Goal: Task Accomplishment & Management: Complete application form

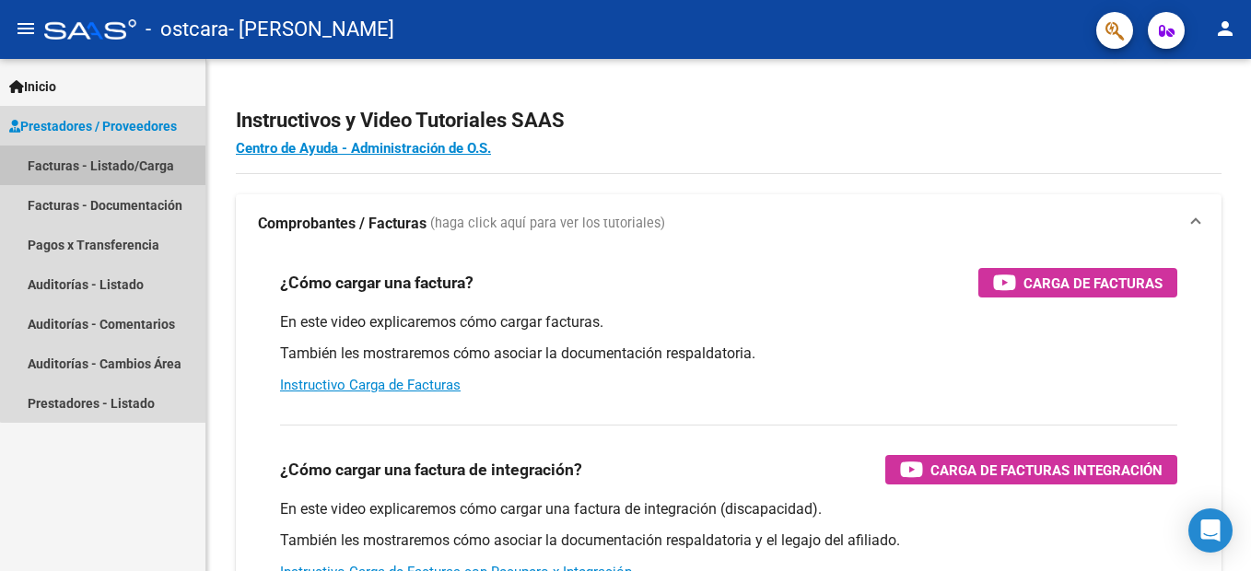
click at [130, 172] on link "Facturas - Listado/Carga" at bounding box center [102, 166] width 205 height 40
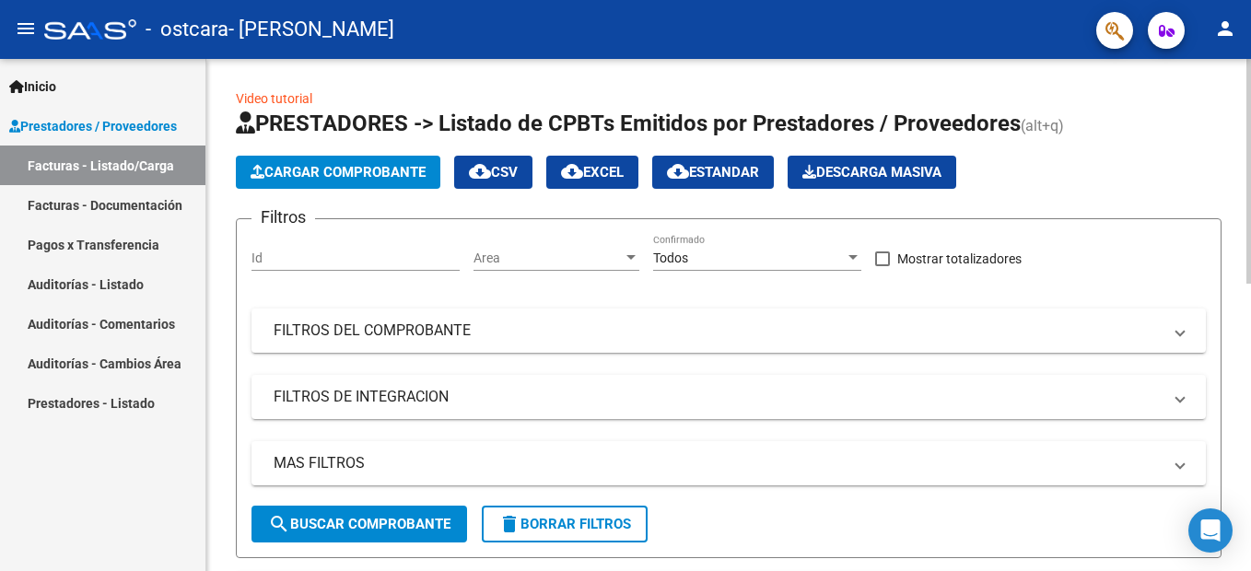
click at [314, 175] on span "Cargar Comprobante" at bounding box center [338, 172] width 175 height 17
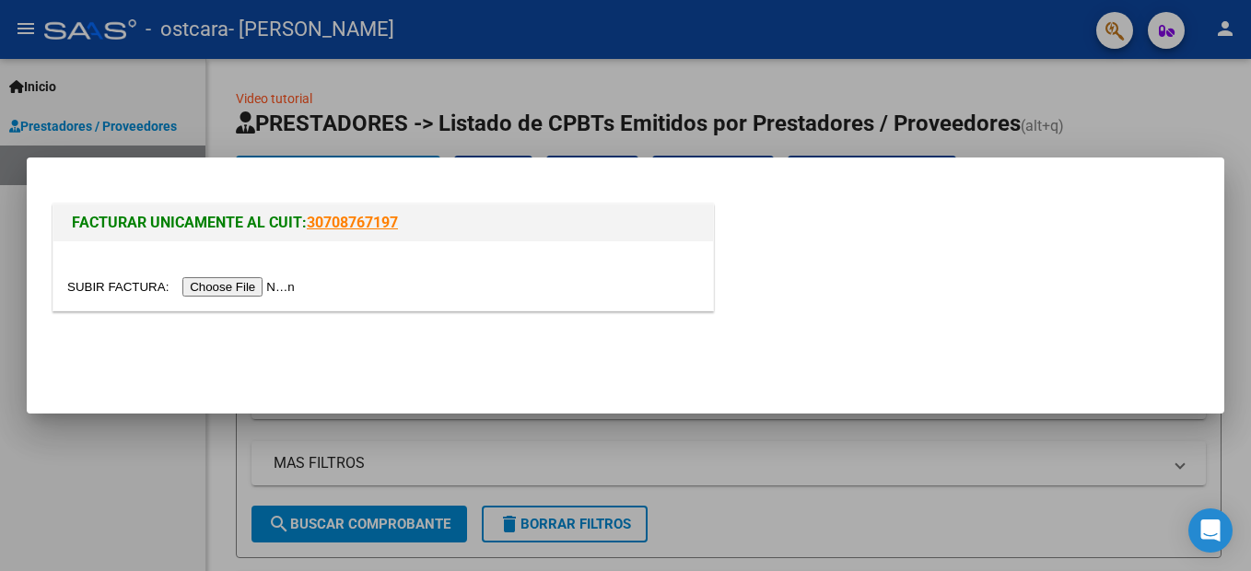
click at [225, 296] on input "file" at bounding box center [183, 286] width 233 height 19
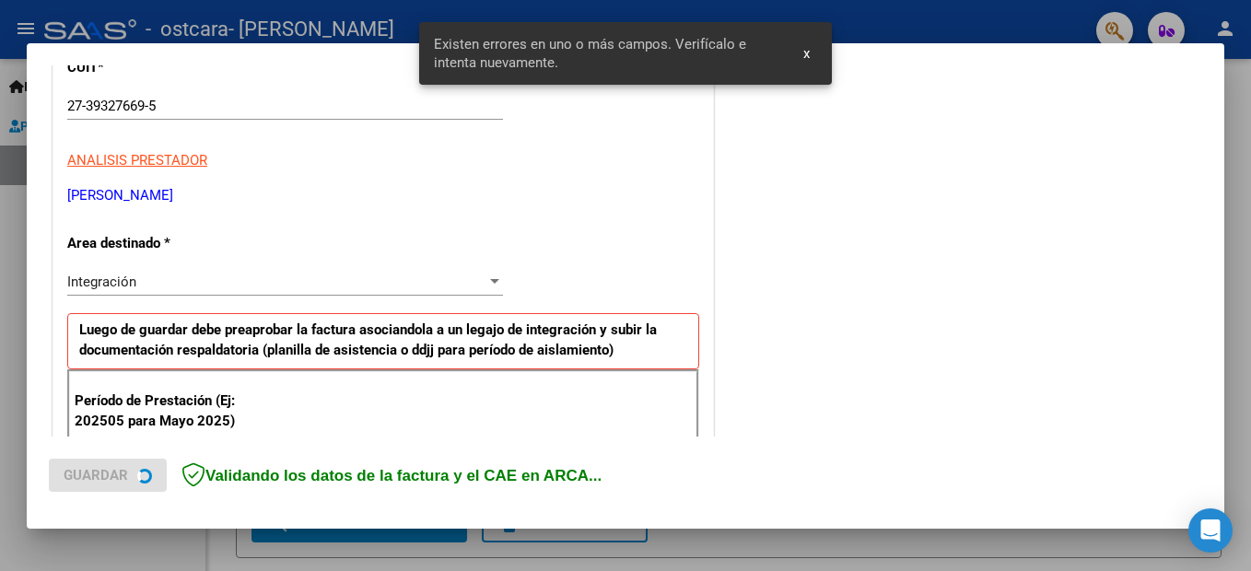
scroll to position [456, 0]
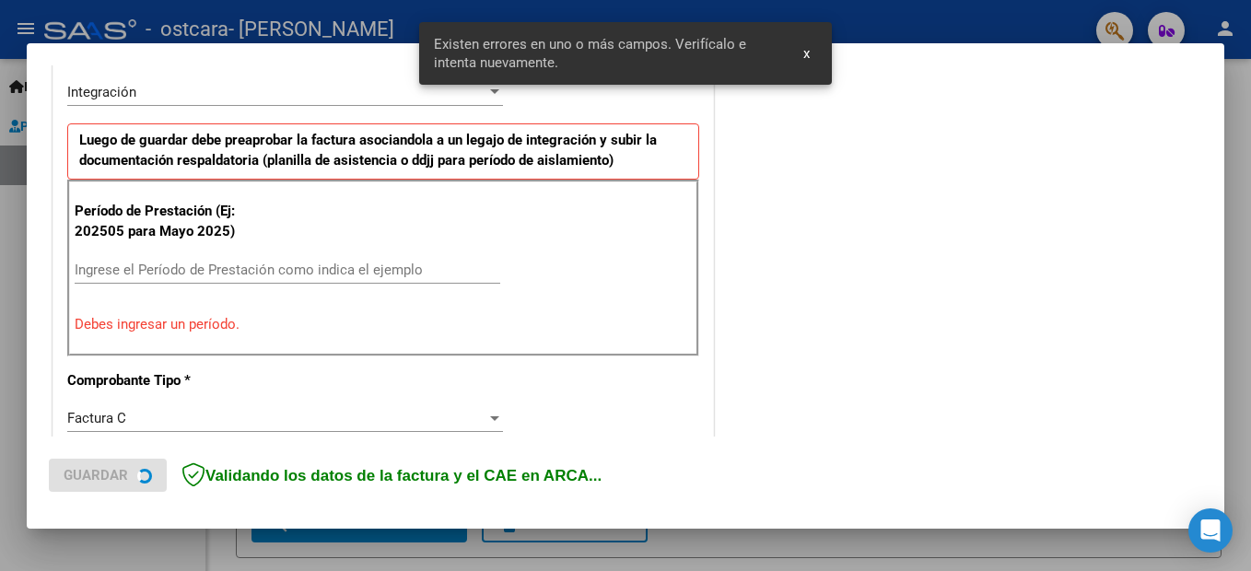
click at [261, 264] on input "Ingrese el Período de Prestación como indica el ejemplo" at bounding box center [288, 270] width 426 height 17
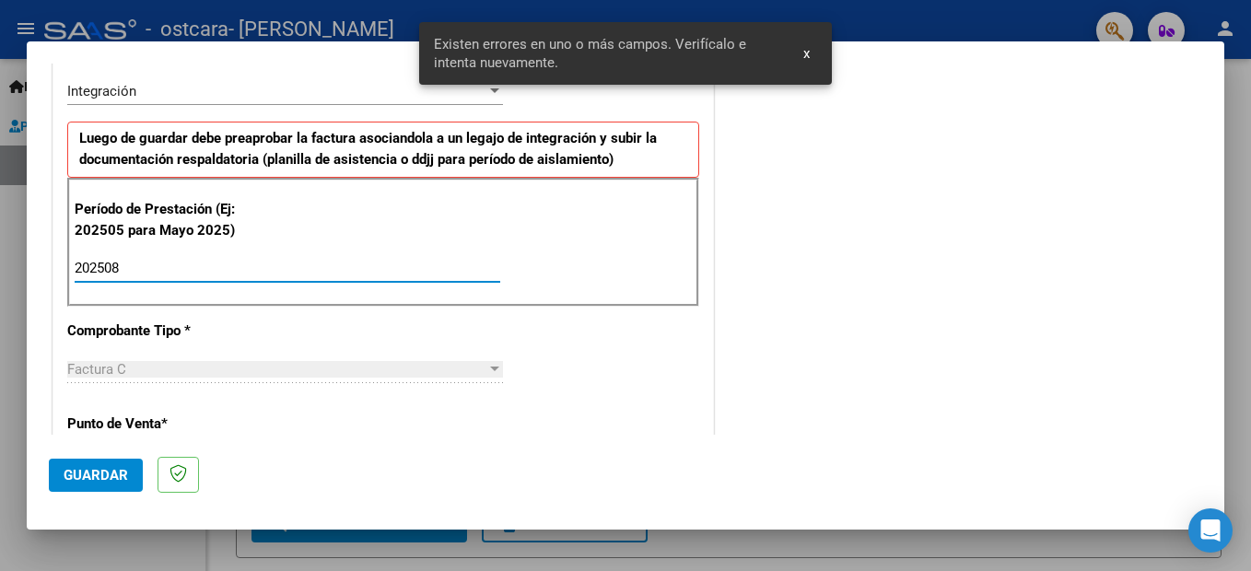
type input "202508"
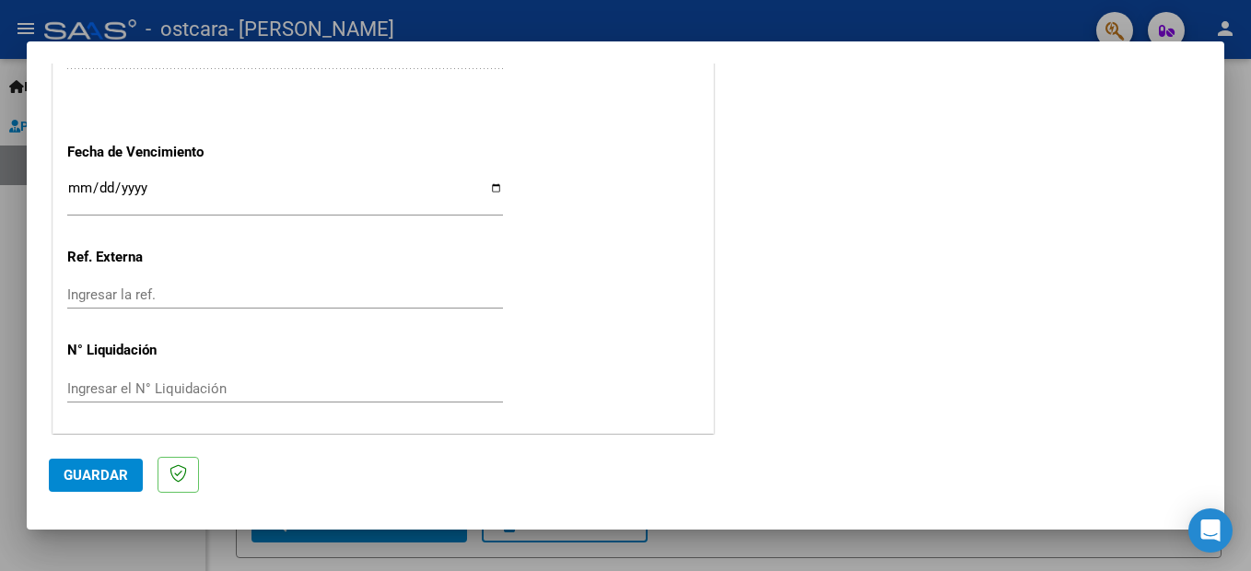
scroll to position [1250, 0]
click at [106, 478] on span "Guardar" at bounding box center [96, 475] width 64 height 17
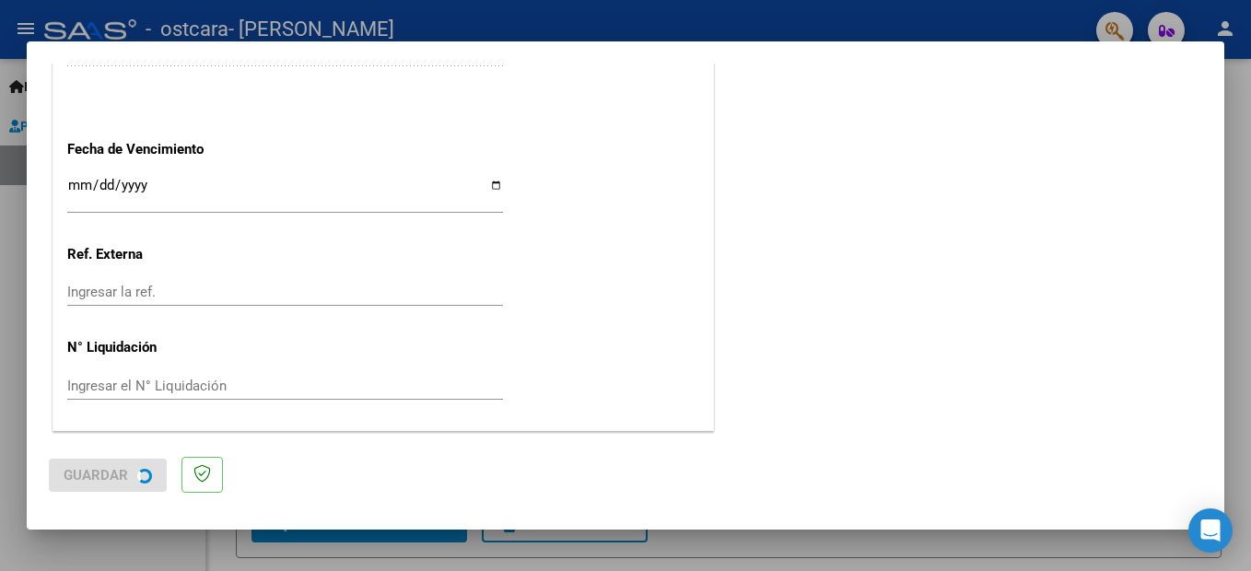
scroll to position [0, 0]
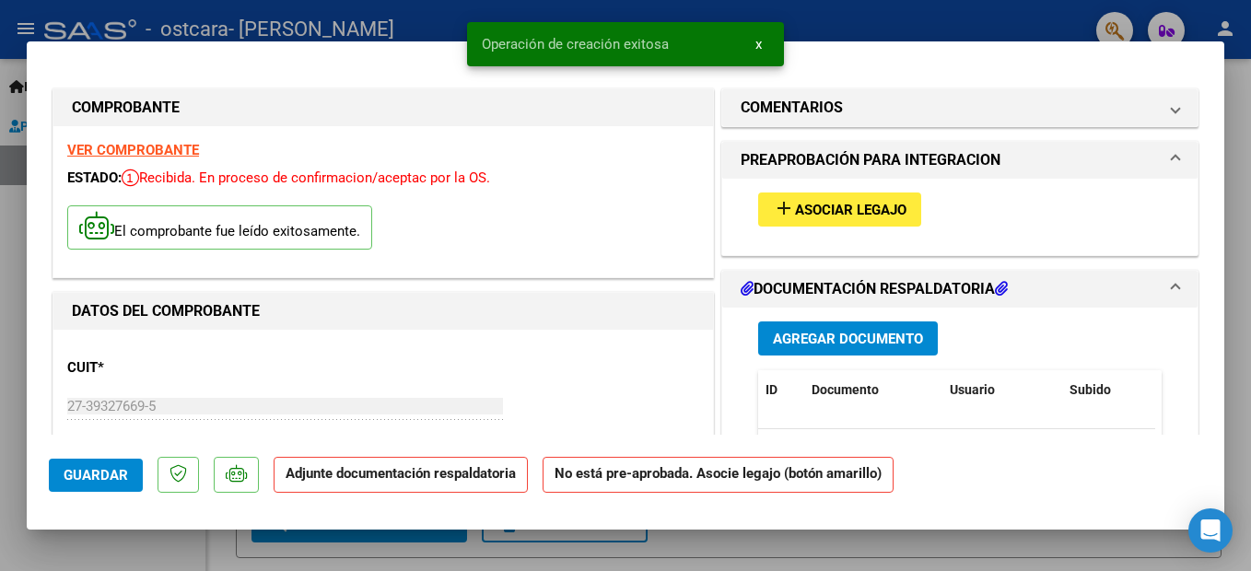
click at [887, 216] on span "Asociar Legajo" at bounding box center [850, 210] width 111 height 17
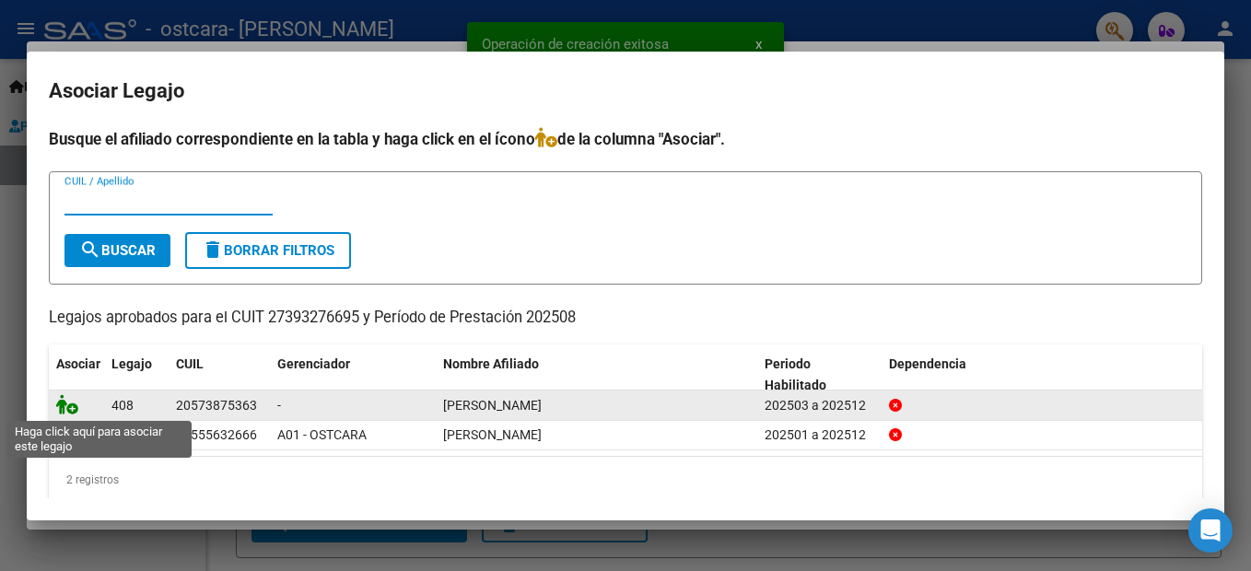
click at [72, 405] on icon at bounding box center [67, 404] width 22 height 20
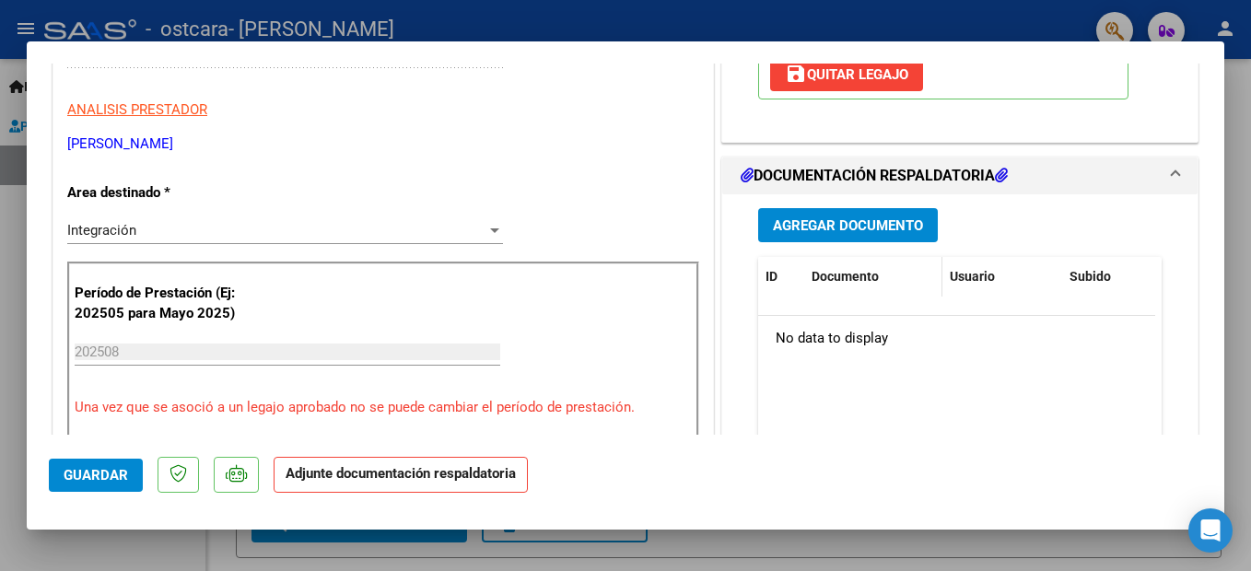
scroll to position [369, 0]
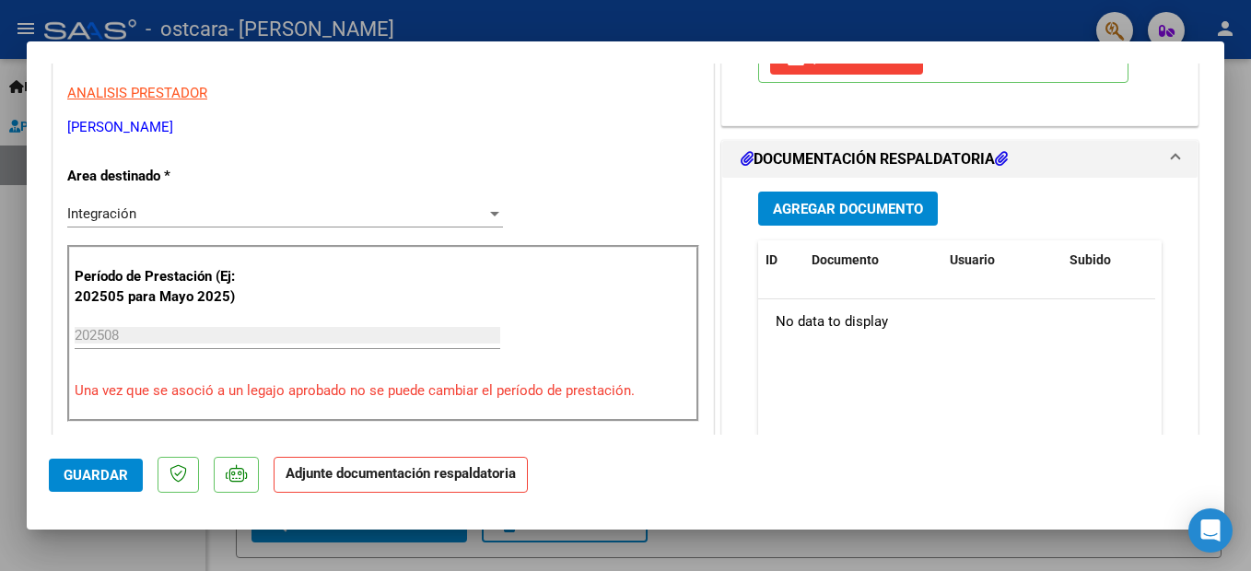
click at [863, 204] on span "Agregar Documento" at bounding box center [848, 209] width 150 height 17
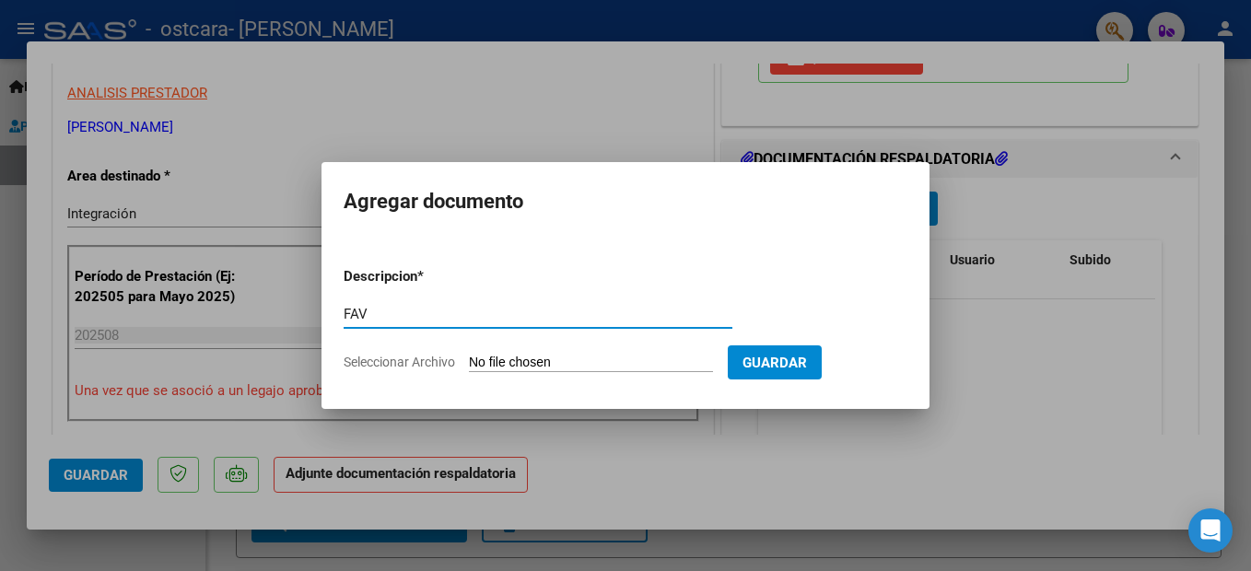
type input "FACTURA"
click at [510, 359] on input "Seleccionar Archivo" at bounding box center [591, 364] width 244 height 18
type input "C:\fakepath\27393276695_011_00001_00001010.pdf"
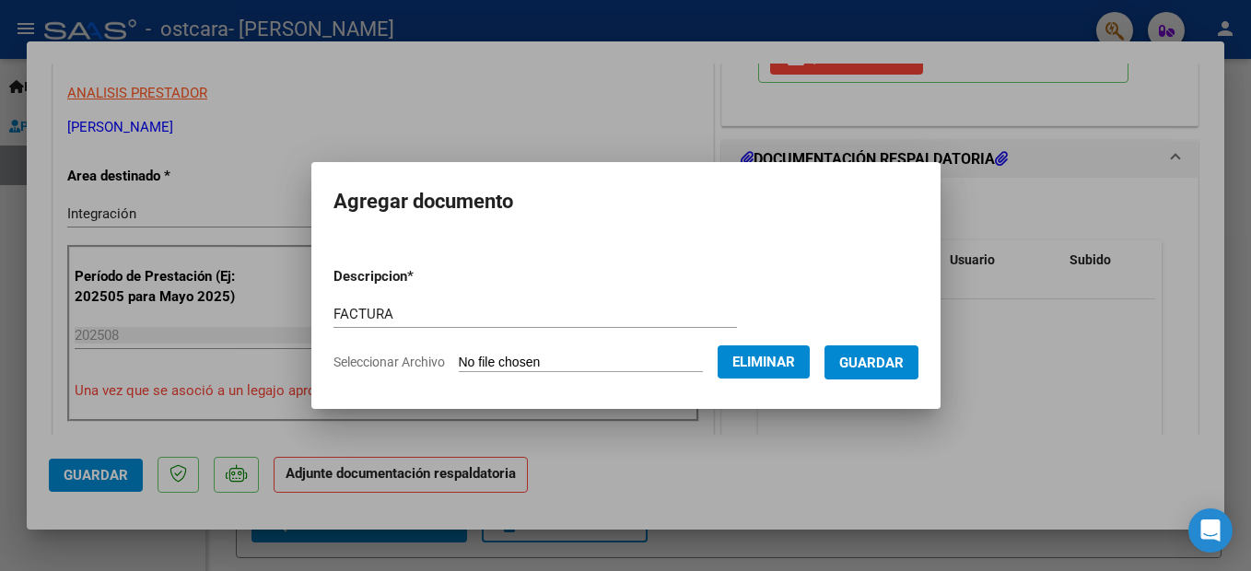
click at [885, 360] on span "Guardar" at bounding box center [871, 363] width 64 height 17
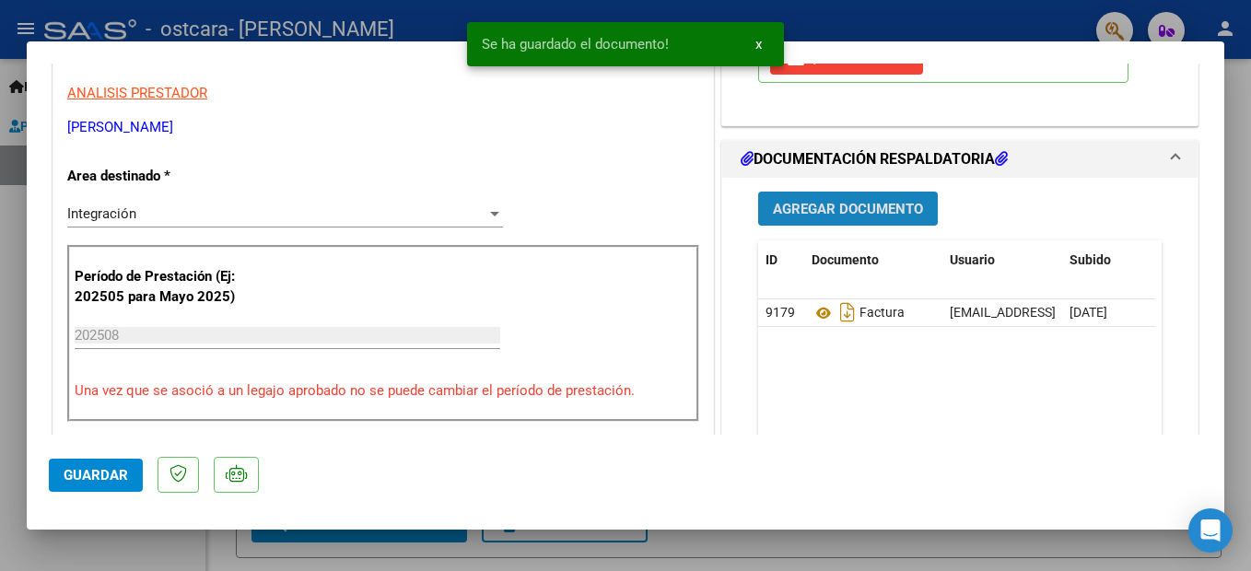
click at [880, 207] on span "Agregar Documento" at bounding box center [848, 209] width 150 height 17
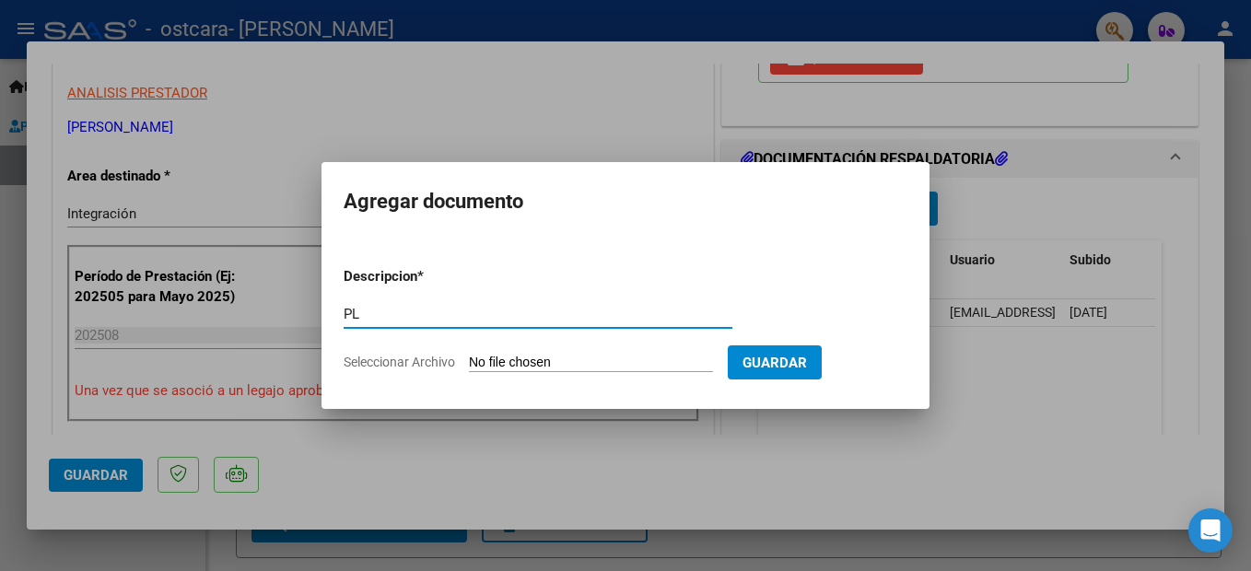
type input "PLANILLA DE ASISTENCIA"
click at [623, 366] on input "Seleccionar Archivo" at bounding box center [591, 364] width 244 height 18
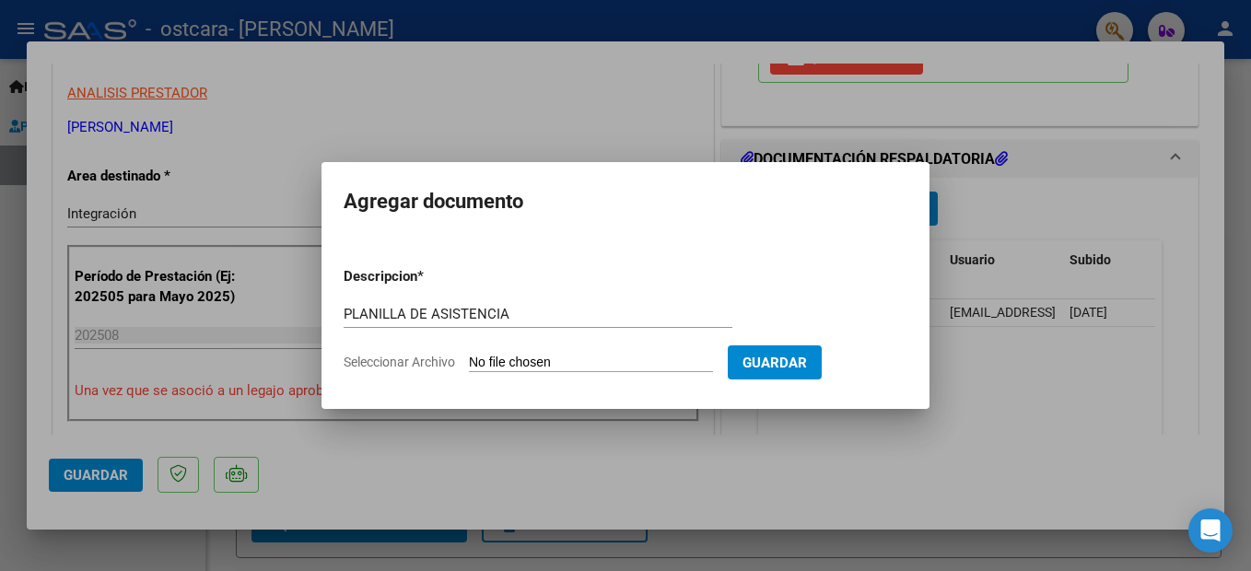
click at [579, 358] on input "Seleccionar Archivo" at bounding box center [591, 364] width 244 height 18
type input "C:\fakepath\CamScanner [DATE] 18.22.pdf"
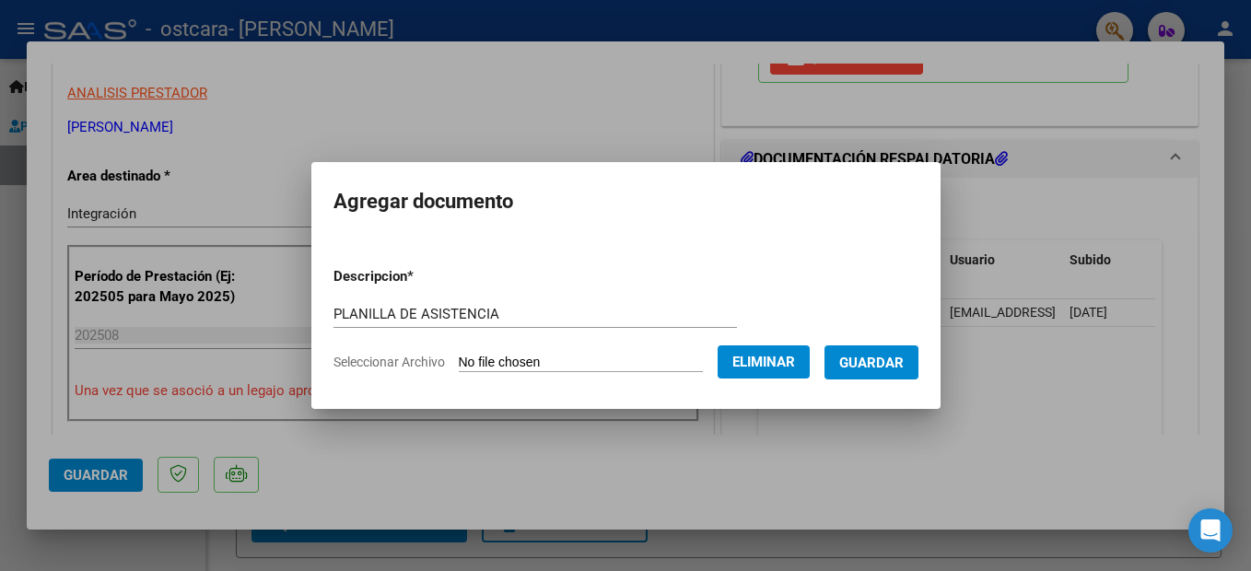
click at [886, 354] on span "Guardar" at bounding box center [871, 362] width 64 height 17
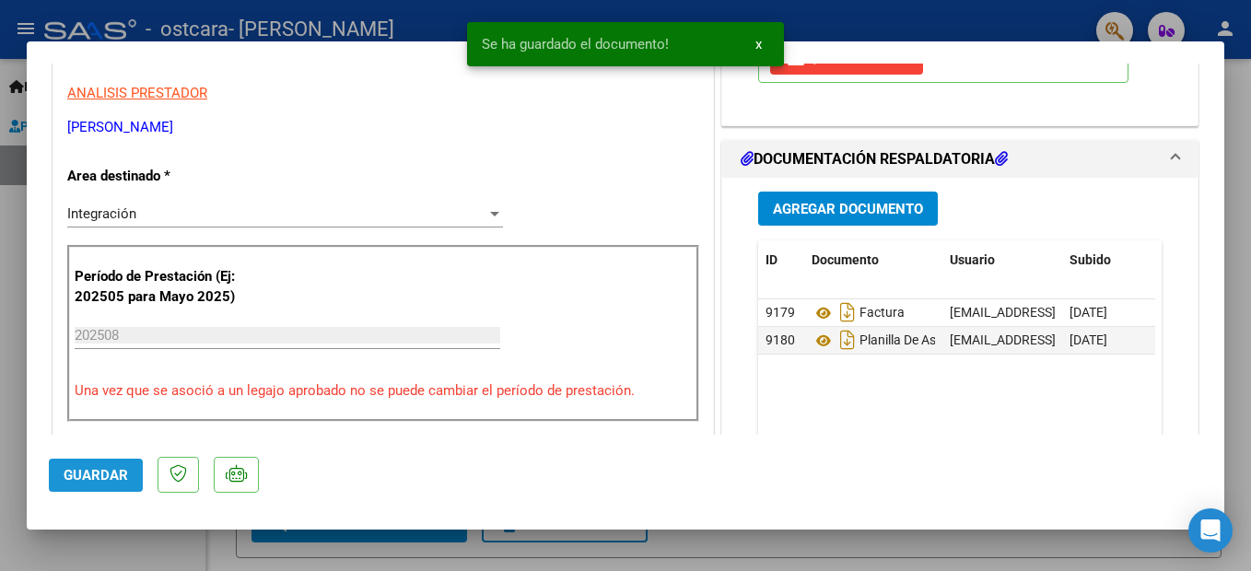
click at [108, 474] on span "Guardar" at bounding box center [96, 475] width 64 height 17
click at [207, 547] on div at bounding box center [625, 285] width 1251 height 571
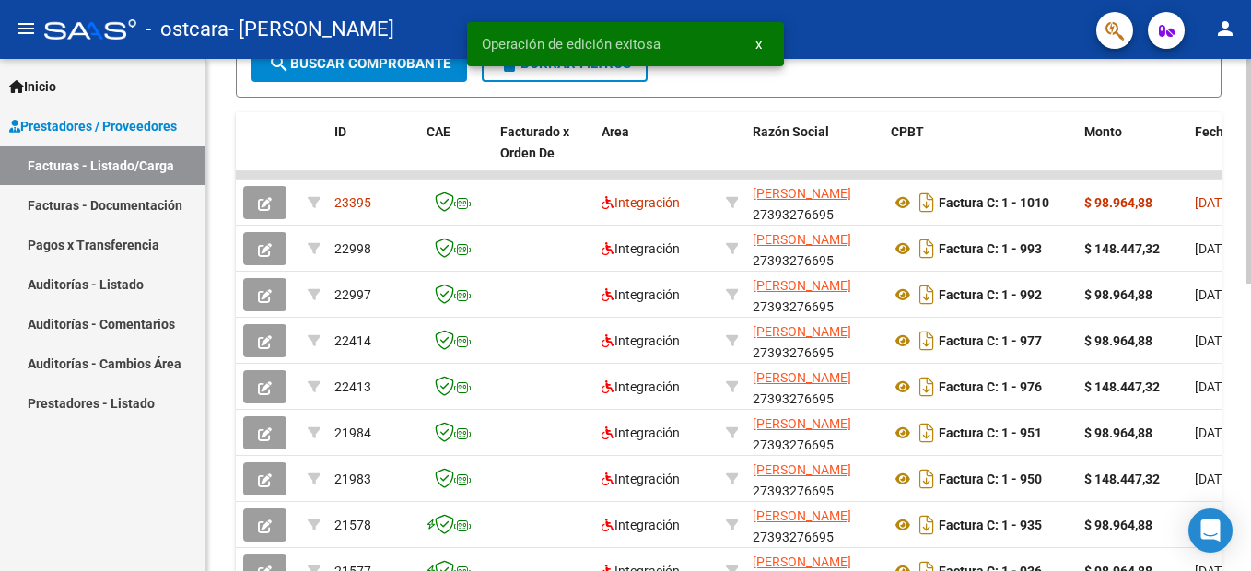
scroll to position [656, 0]
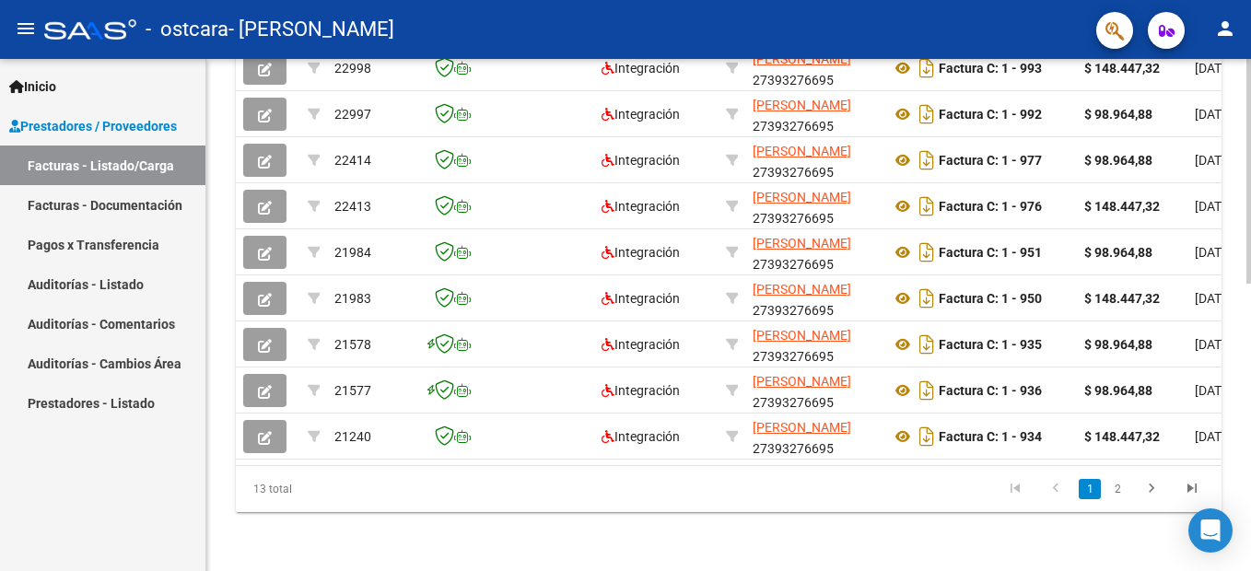
drag, startPoint x: 473, startPoint y: 450, endPoint x: 767, endPoint y: 457, distance: 294.0
click at [767, 457] on datatable-body "23395 Integración [PERSON_NAME] ELIZABETH 27393276695 Factura C: 1 - 1010 $ 98.…" at bounding box center [729, 228] width 986 height 475
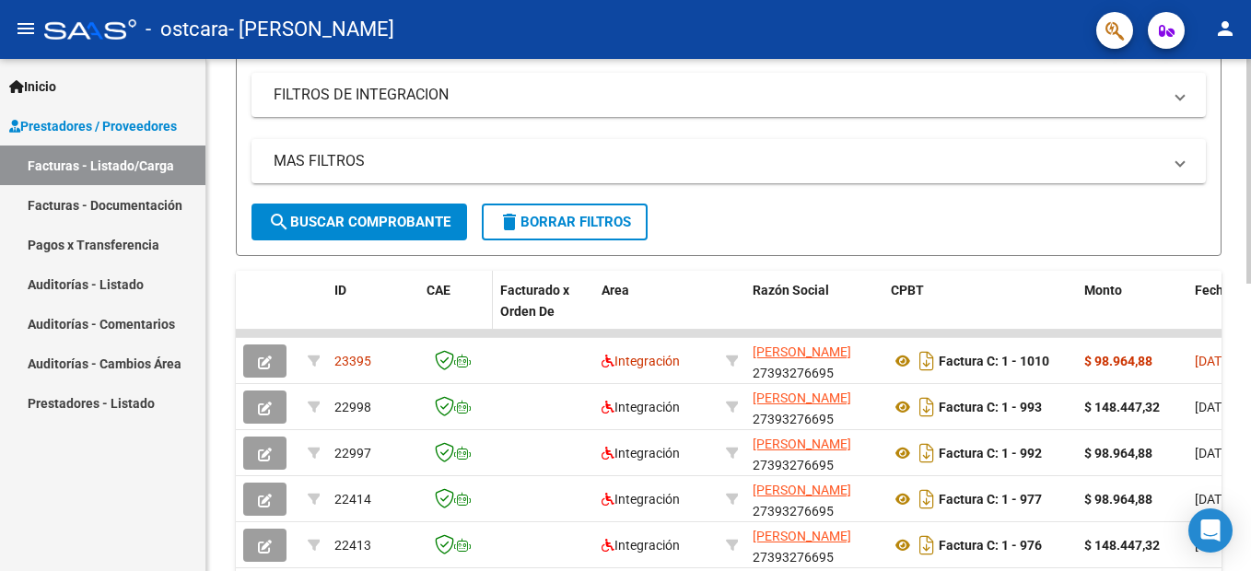
scroll to position [287, 0]
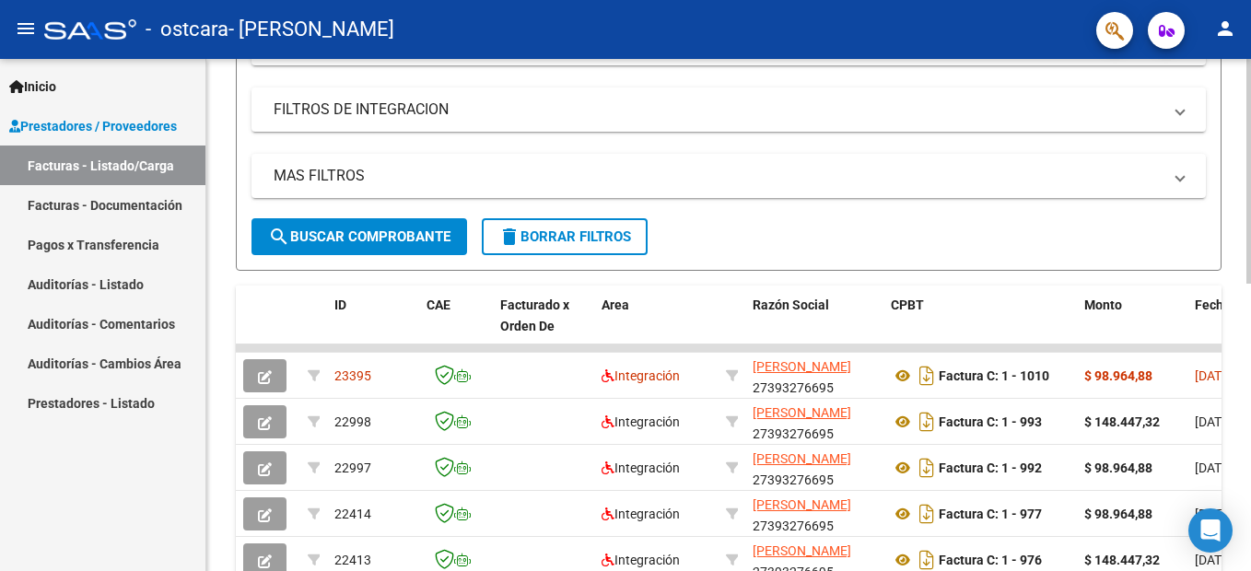
click at [417, 229] on span "search Buscar Comprobante" at bounding box center [359, 237] width 182 height 17
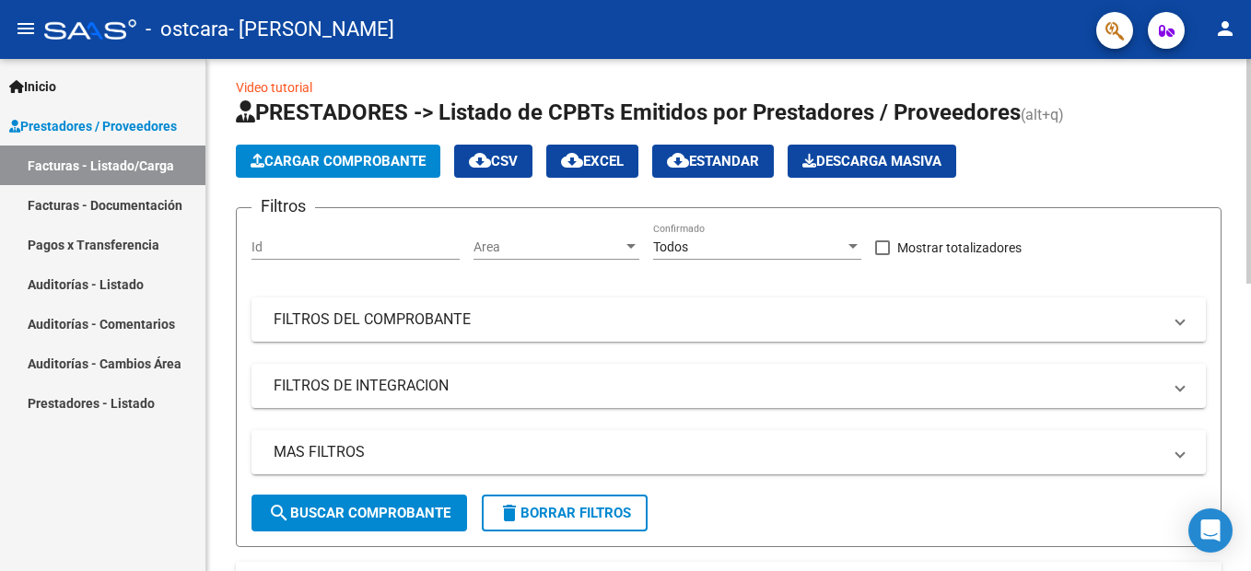
scroll to position [0, 0]
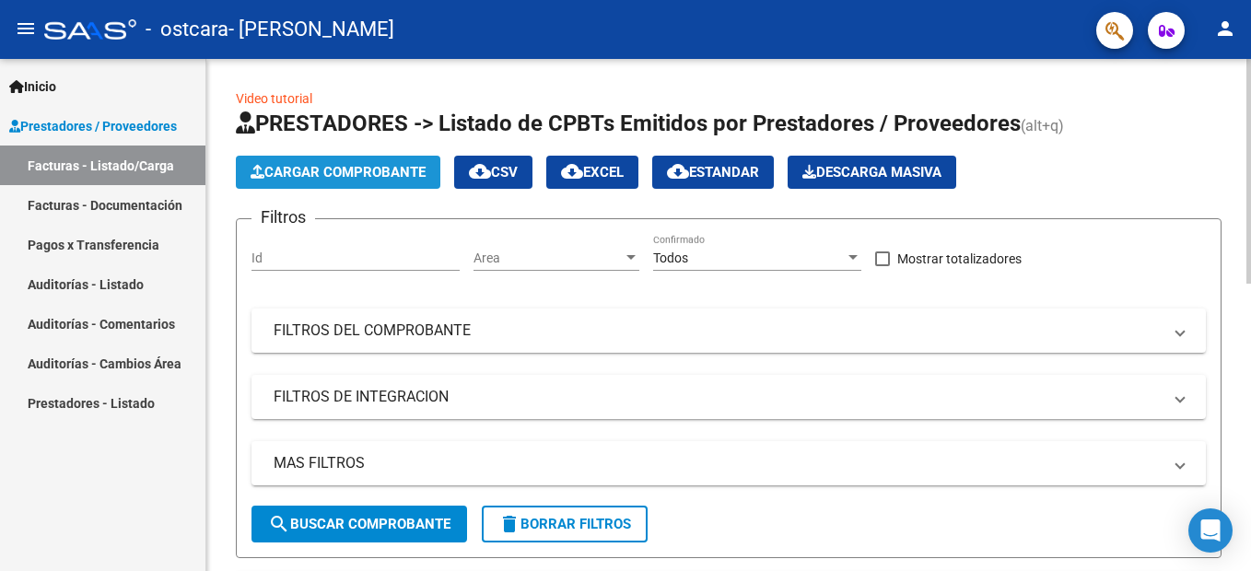
click at [391, 180] on span "Cargar Comprobante" at bounding box center [338, 172] width 175 height 17
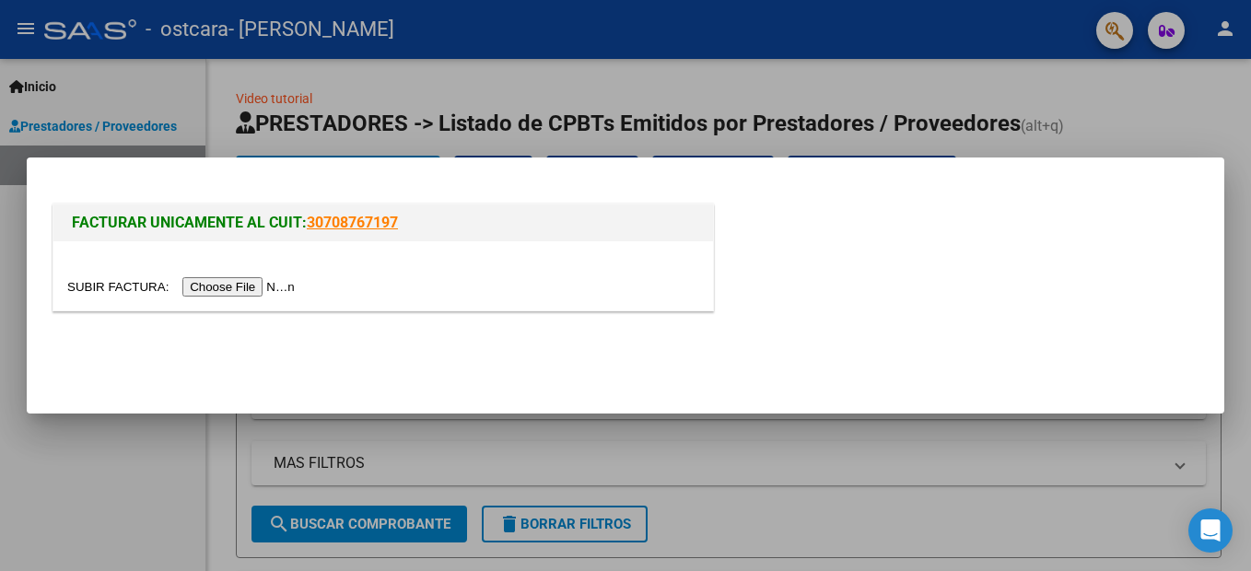
click at [264, 281] on input "file" at bounding box center [183, 286] width 233 height 19
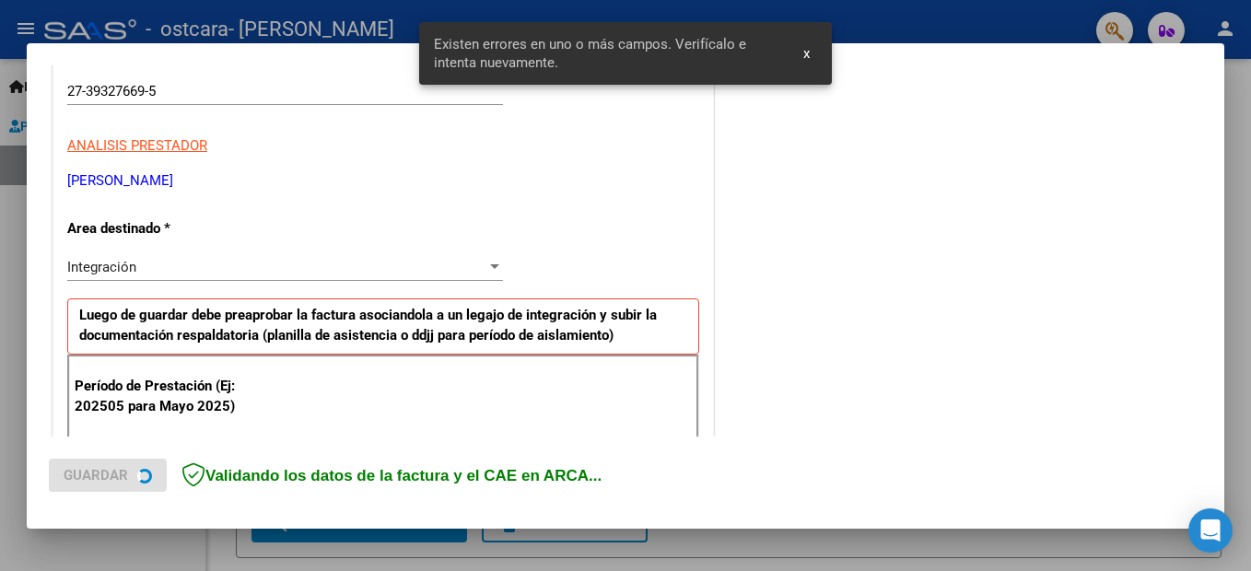
scroll to position [456, 0]
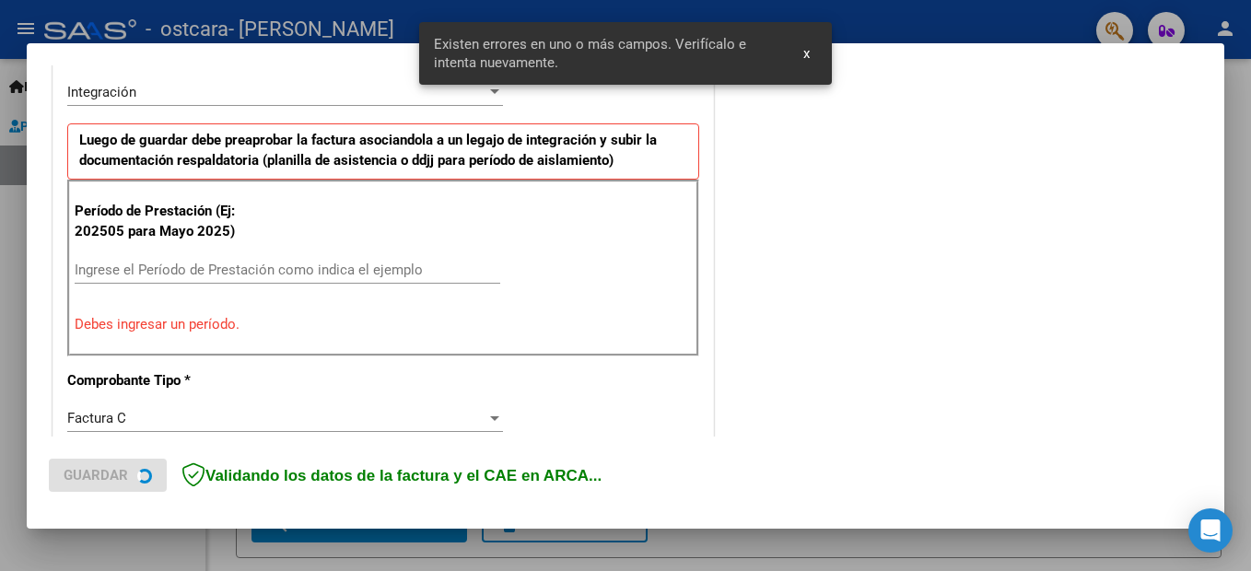
click at [229, 266] on input "Ingrese el Período de Prestación como indica el ejemplo" at bounding box center [288, 270] width 426 height 17
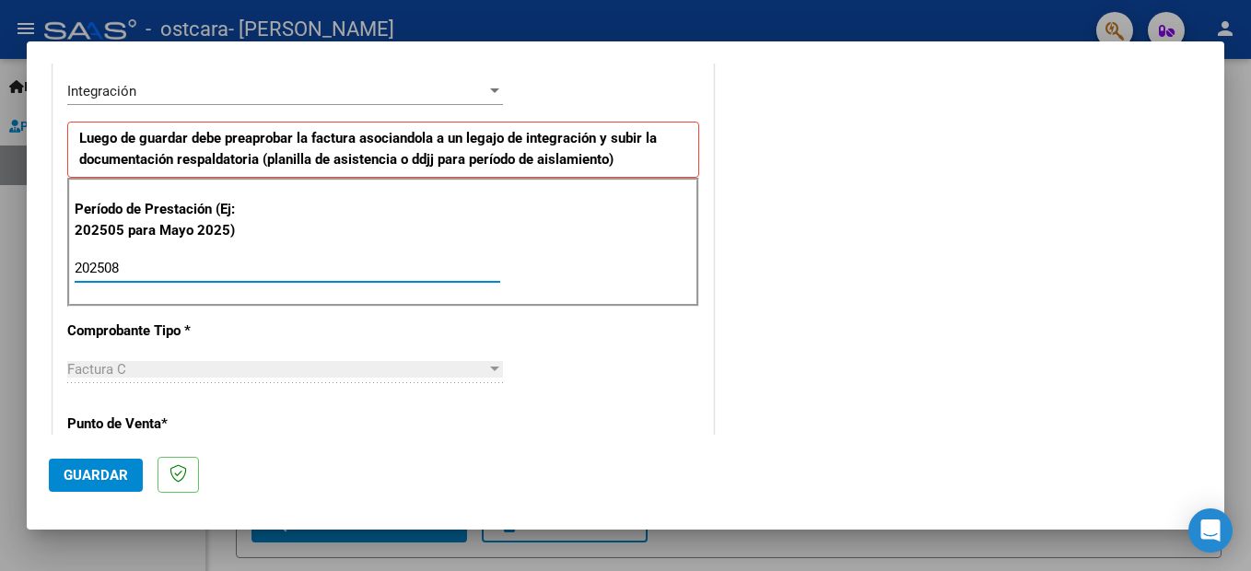
type input "202508"
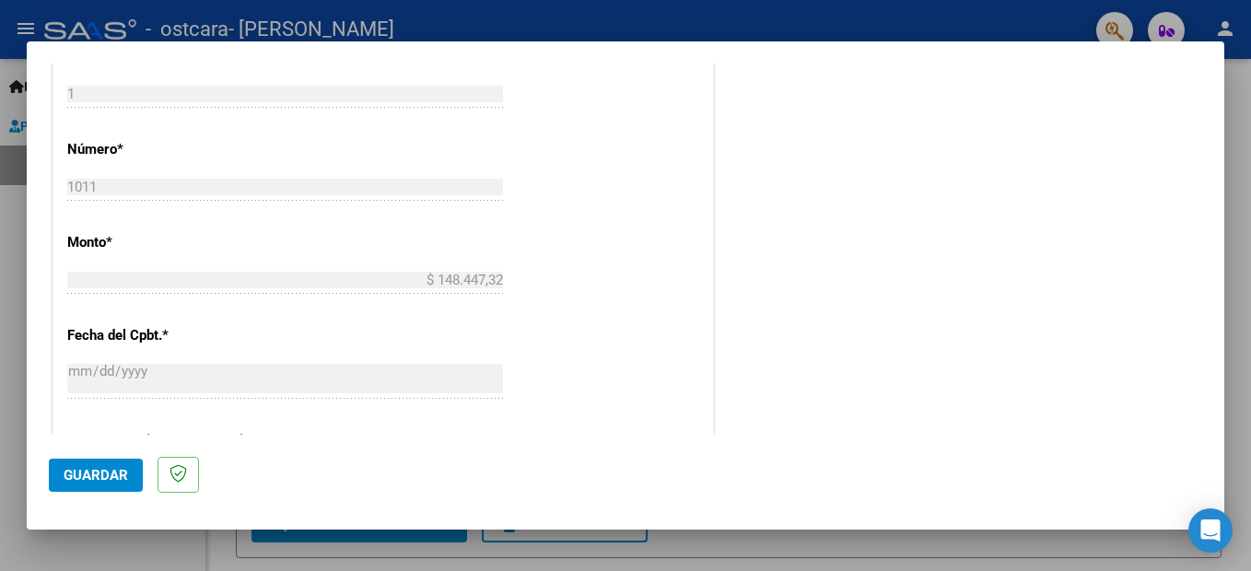
click at [107, 468] on span "Guardar" at bounding box center [96, 475] width 64 height 17
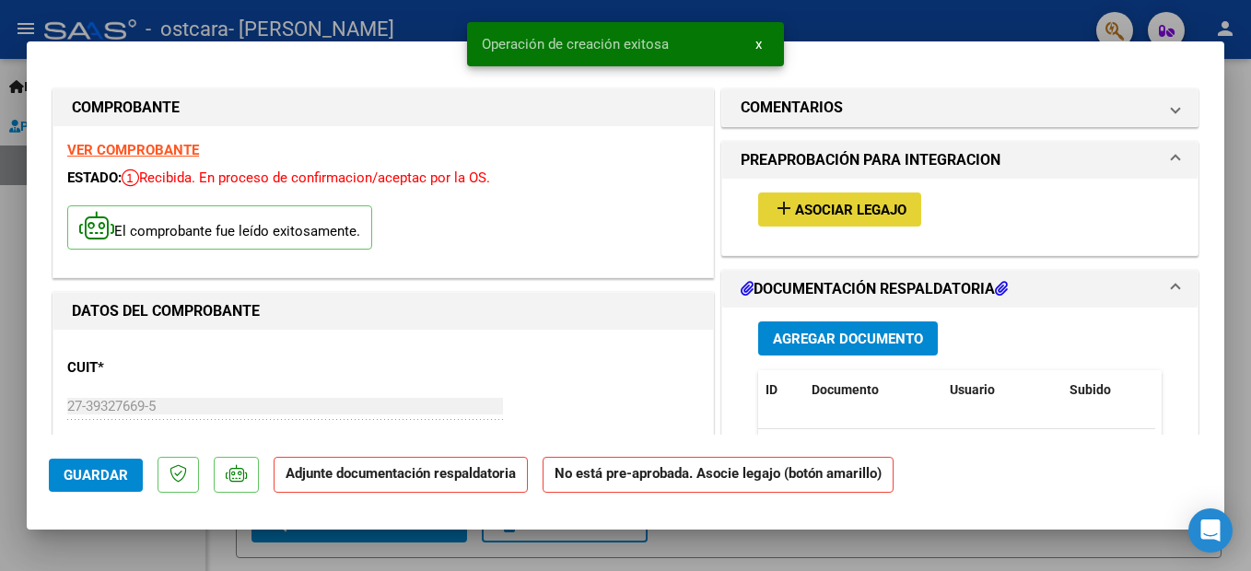
click at [831, 209] on span "Asociar Legajo" at bounding box center [850, 210] width 111 height 17
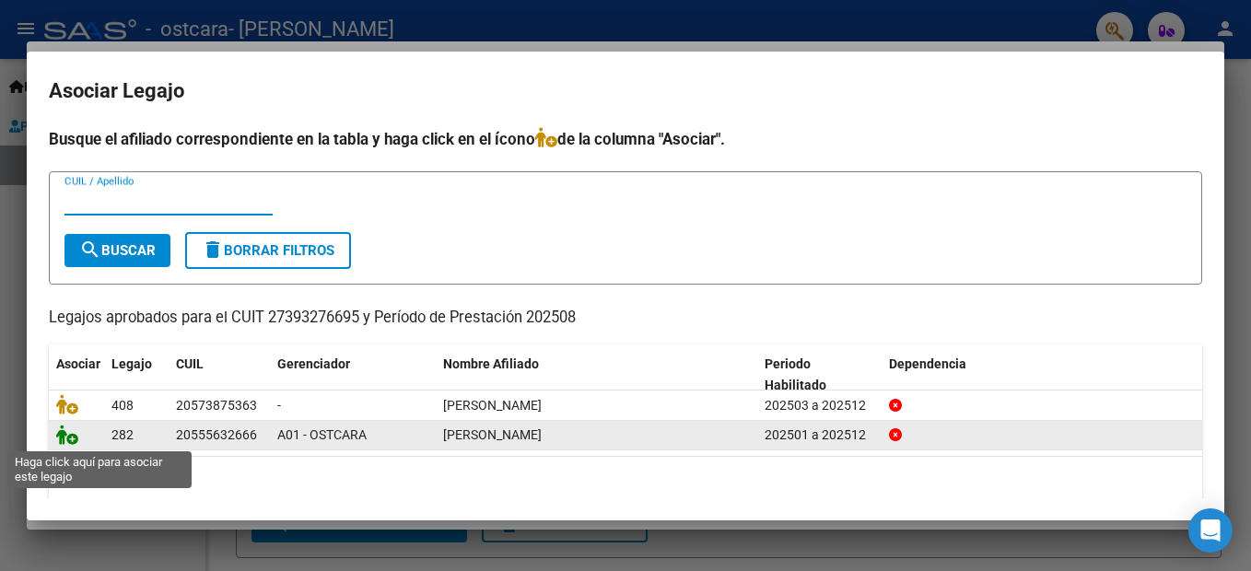
click at [64, 440] on icon at bounding box center [67, 435] width 22 height 20
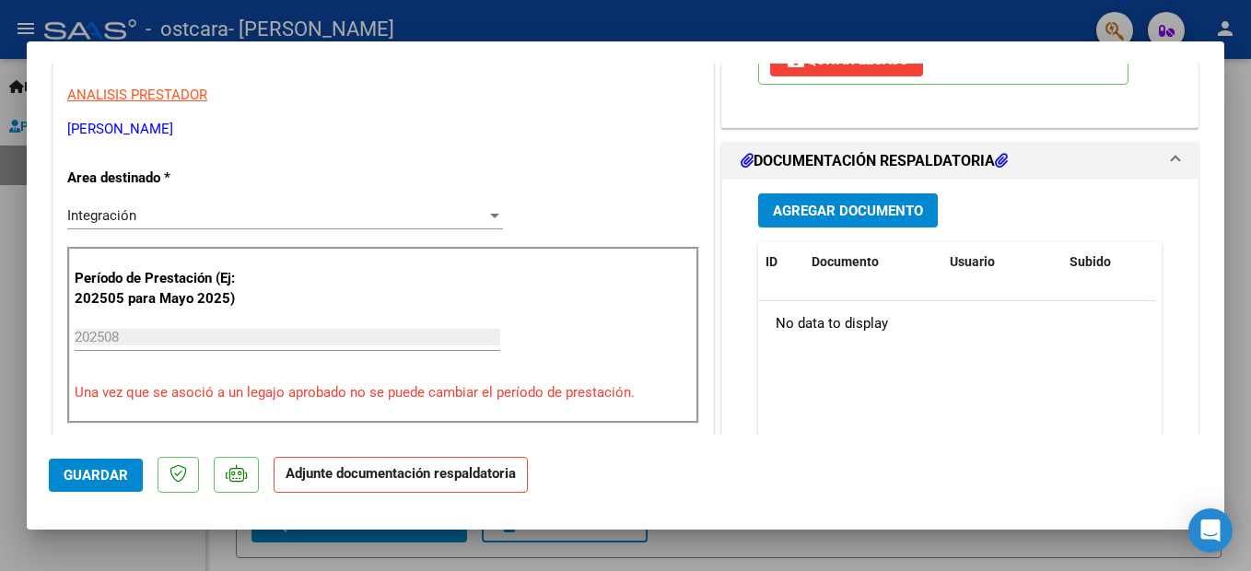
scroll to position [369, 0]
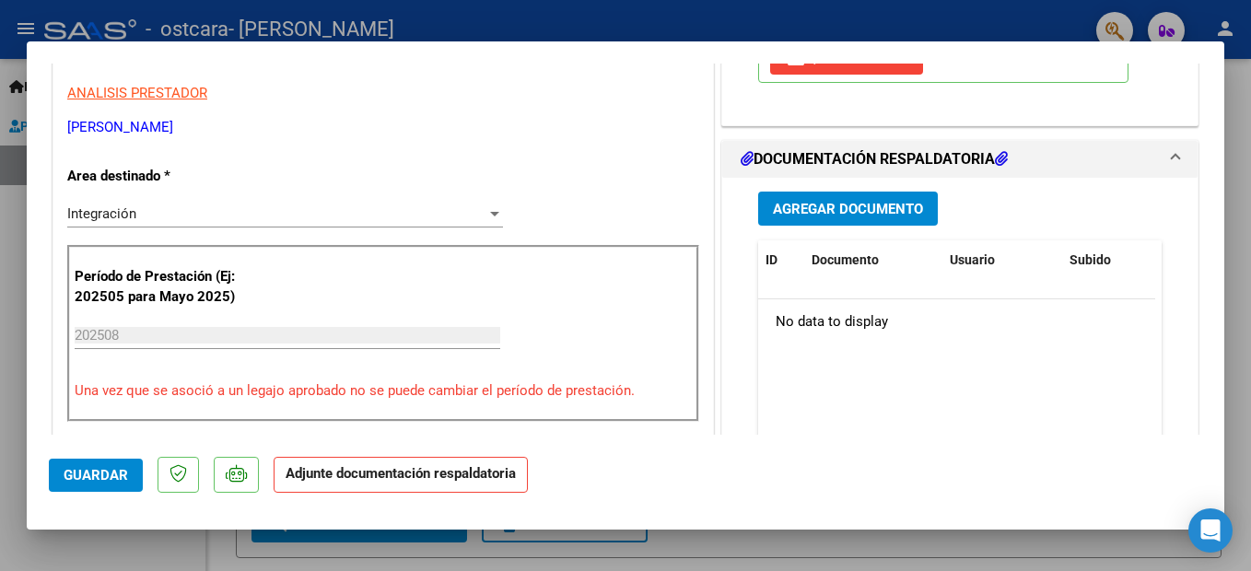
click at [881, 212] on span "Agregar Documento" at bounding box center [848, 209] width 150 height 17
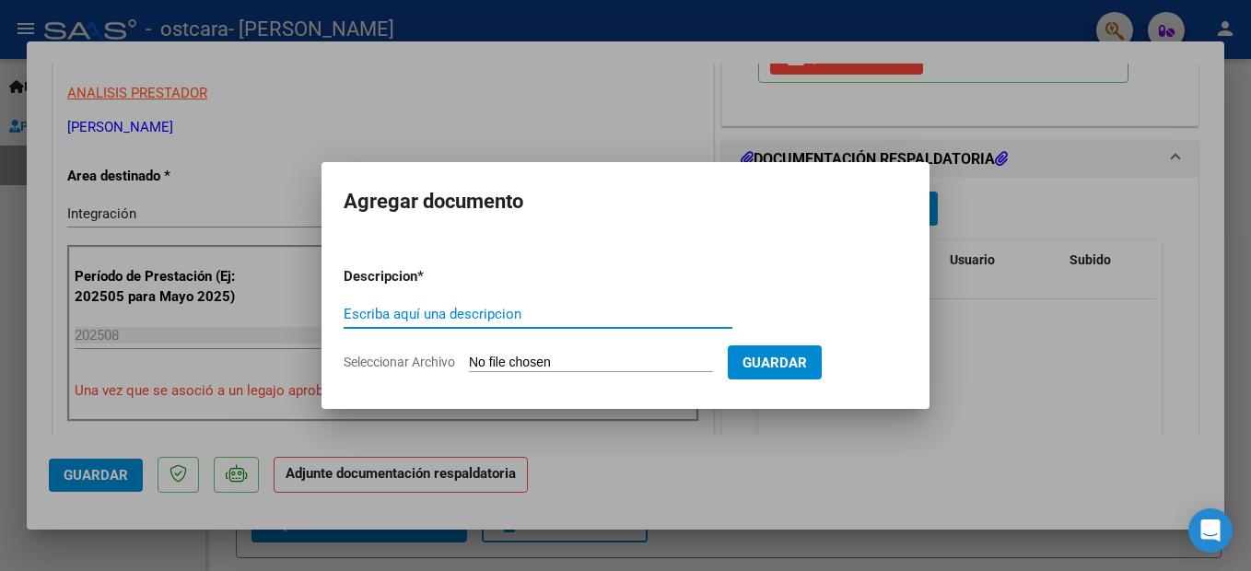
click at [514, 314] on input "Escriba aquí una descripcion" at bounding box center [538, 314] width 389 height 17
type input "FACTURA"
click at [555, 356] on input "Seleccionar Archivo" at bounding box center [591, 364] width 244 height 18
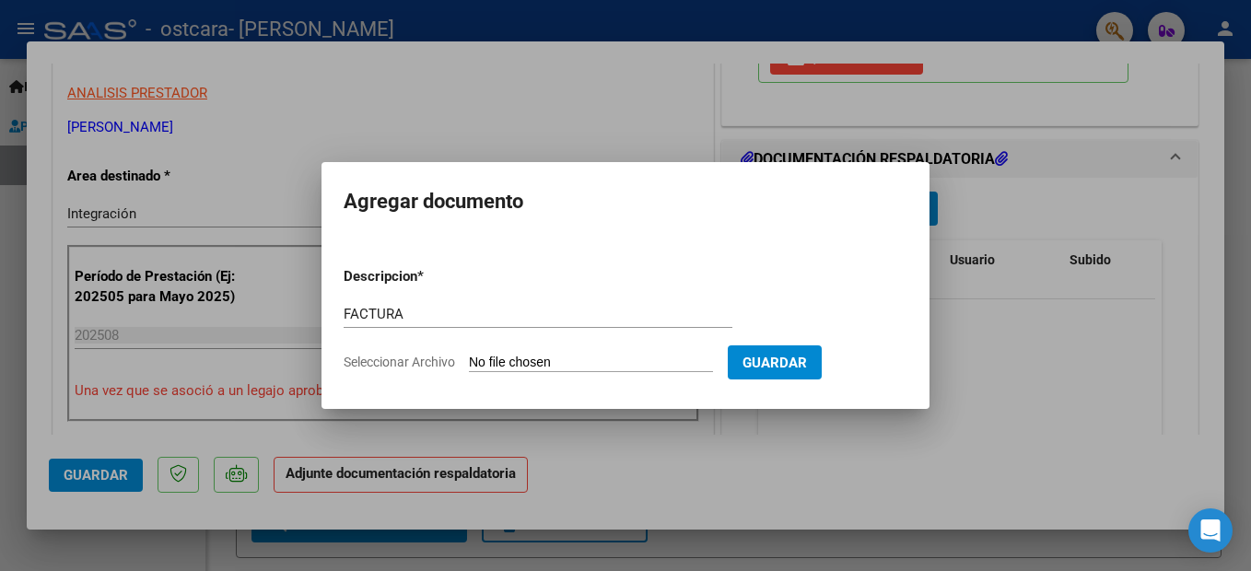
type input "C:\fakepath\27393276695_011_00001_00001011.pdf"
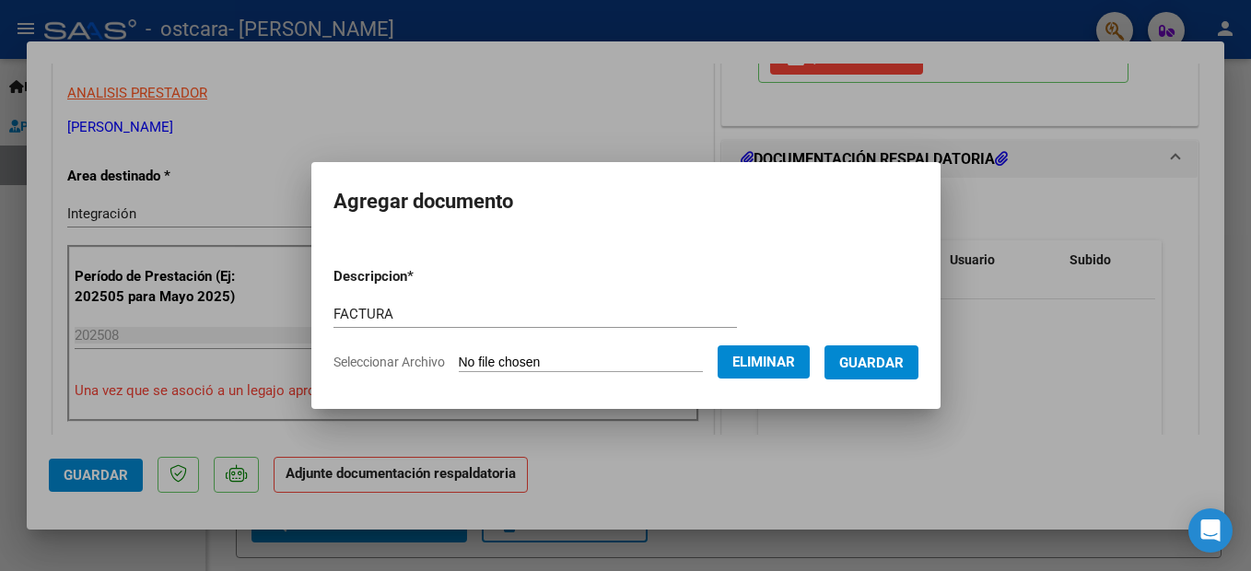
click at [882, 364] on span "Guardar" at bounding box center [871, 363] width 64 height 17
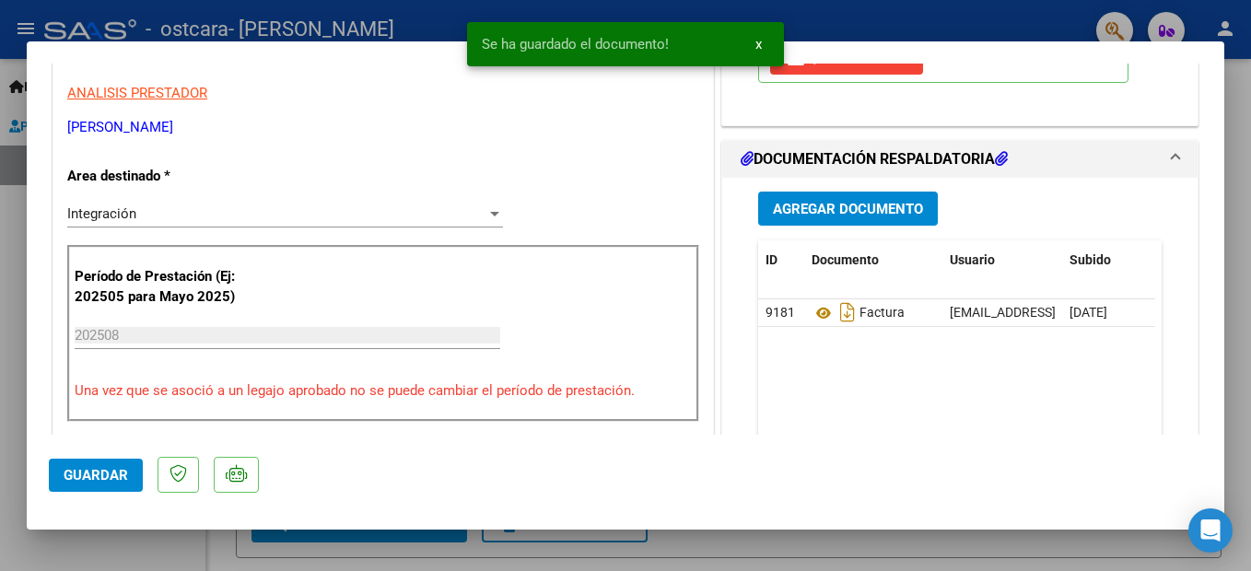
click at [850, 205] on span "Agregar Documento" at bounding box center [848, 209] width 150 height 17
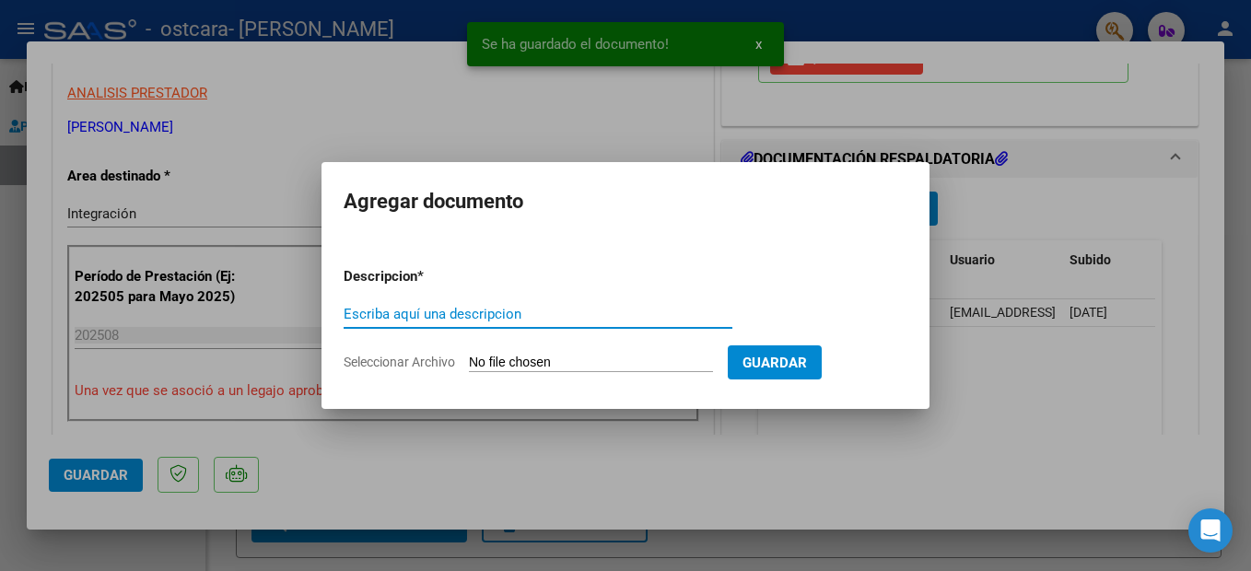
click at [486, 322] on input "Escriba aquí una descripcion" at bounding box center [538, 314] width 389 height 17
type input "PLANILLA DE ASISTENCIA"
click at [568, 347] on form "Descripcion * PLANILLA DE ASISTENCIA Escriba aquí una descripcion Seleccionar A…" at bounding box center [626, 319] width 564 height 135
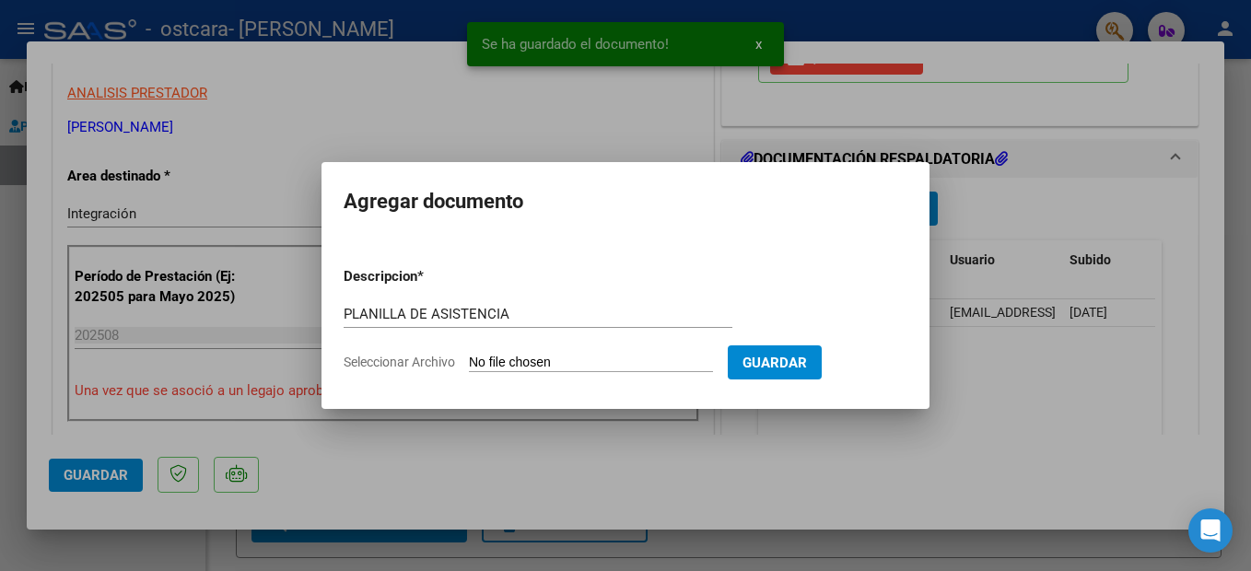
click at [569, 361] on input "Seleccionar Archivo" at bounding box center [591, 364] width 244 height 18
type input "C:\fakepath\CamScanner [DATE] 18.21 (1).pdf"
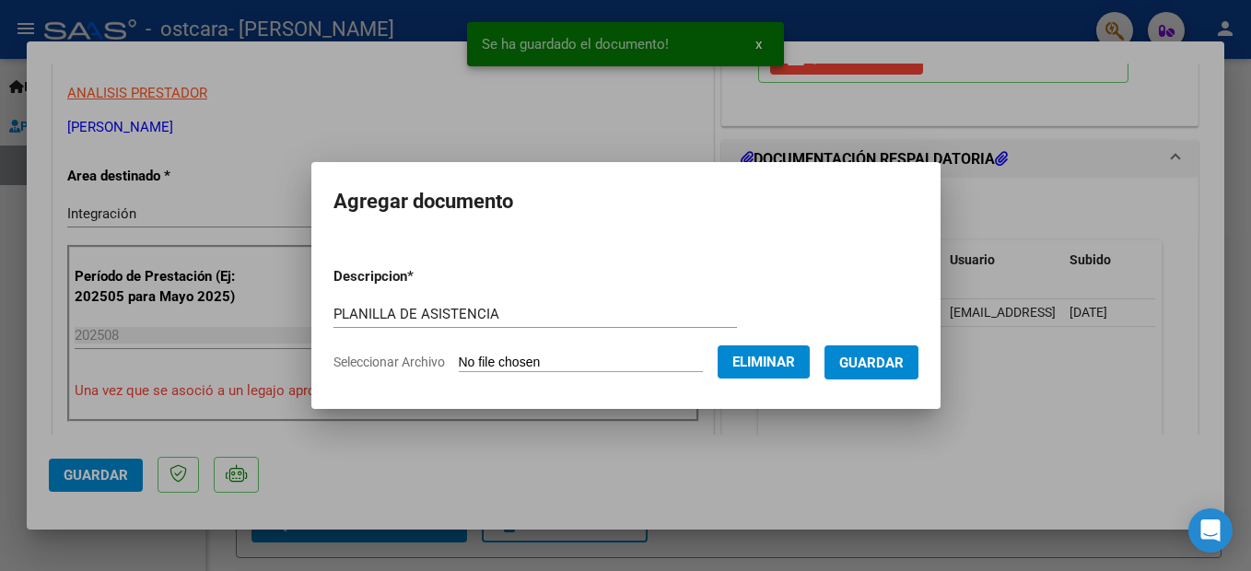
click at [880, 369] on span "Guardar" at bounding box center [871, 363] width 64 height 17
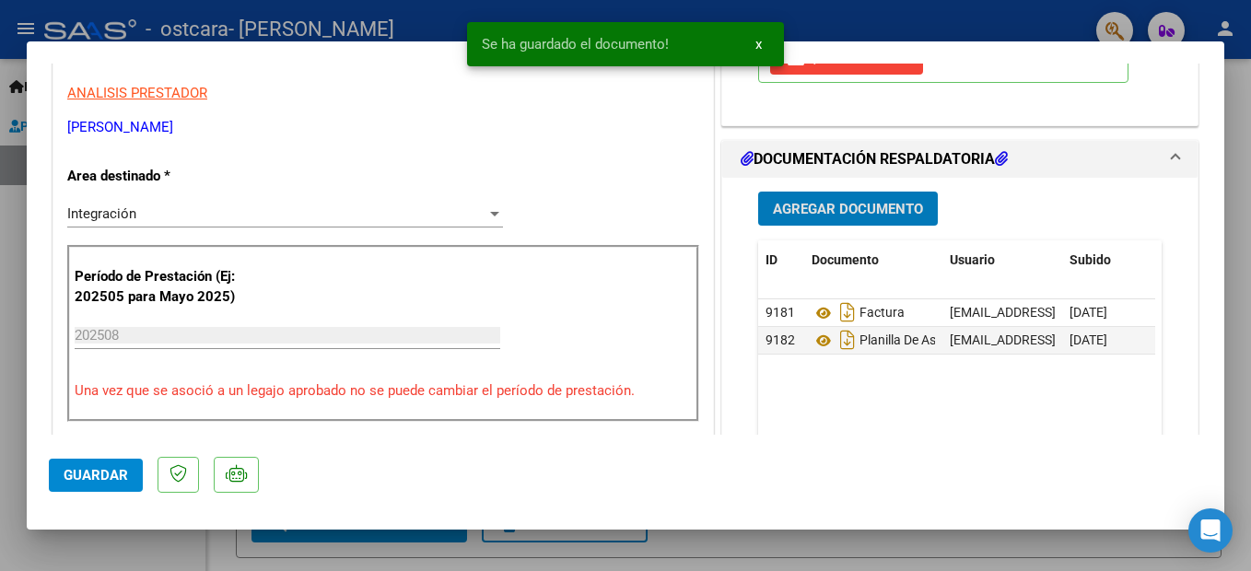
click at [100, 467] on span "Guardar" at bounding box center [96, 475] width 64 height 17
click at [209, 541] on div at bounding box center [625, 285] width 1251 height 571
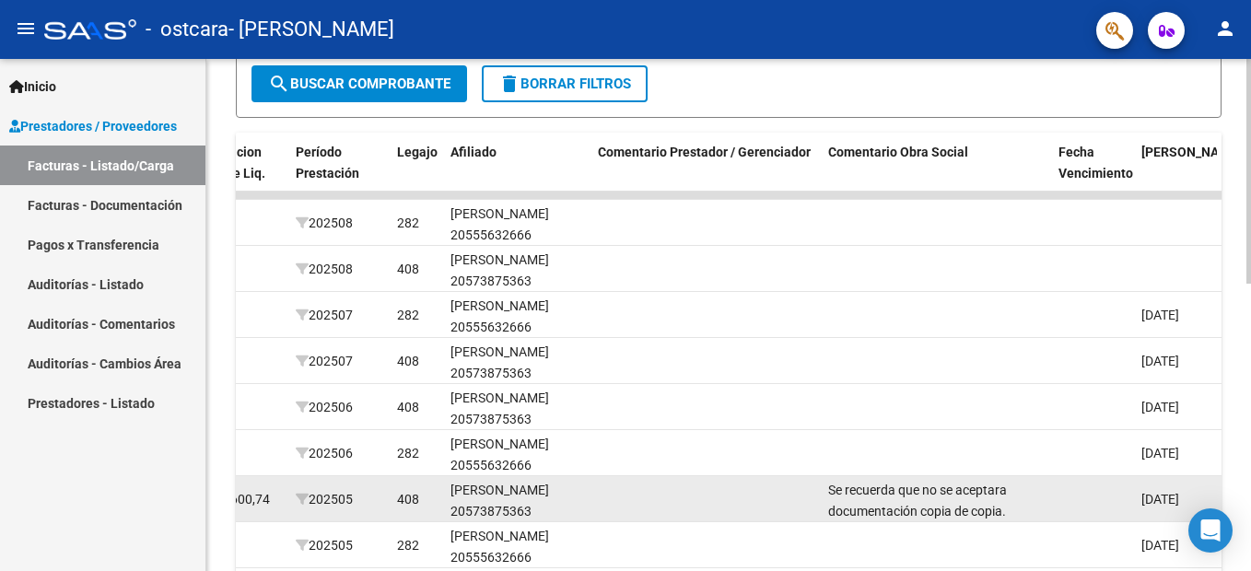
scroll to position [461, 0]
